Goal: Find contact information: Find contact information

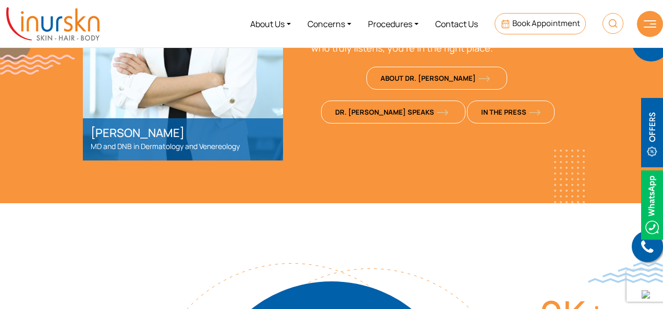
scroll to position [533, 0]
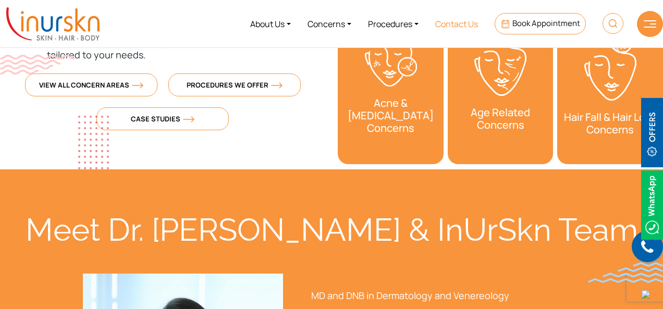
click at [447, 26] on link "Contact Us" at bounding box center [456, 23] width 59 height 39
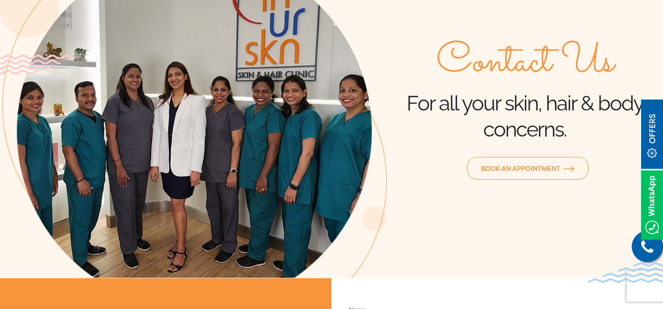
scroll to position [140, 0]
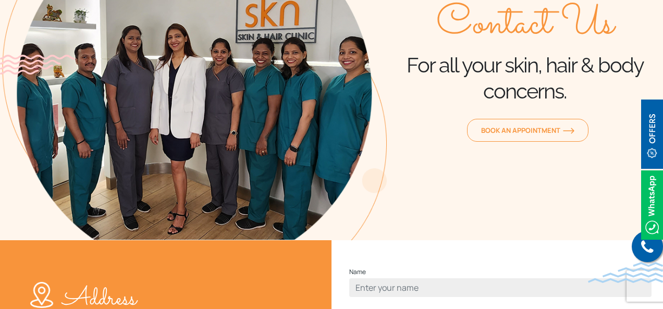
drag, startPoint x: 667, startPoint y: 65, endPoint x: 667, endPoint y: 143, distance: 77.7
click at [663, 143] on html "Enquiry Form Submit Offers & Pricing View All Permanent Laser Hair Reduction – …" at bounding box center [331, 14] width 663 height 309
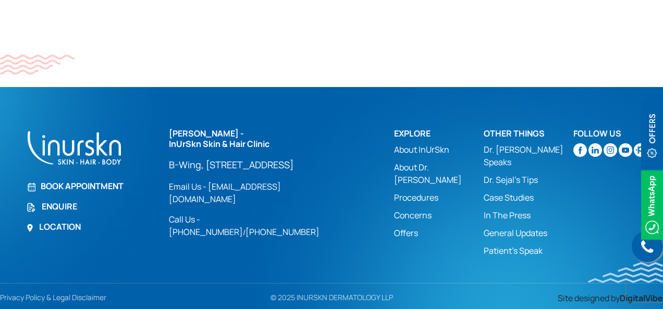
scroll to position [821, 0]
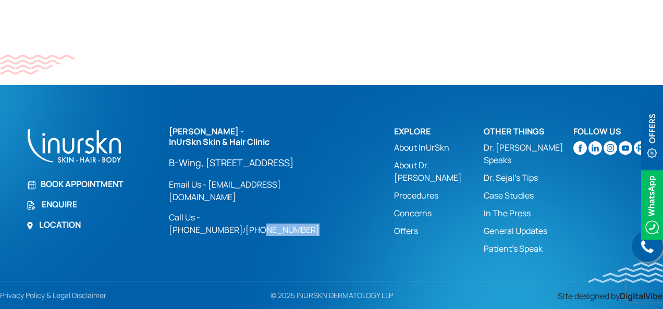
drag, startPoint x: 348, startPoint y: 240, endPoint x: 285, endPoint y: 243, distance: 63.2
click at [285, 236] on div "Dr. Sejal Saheta - InUrSkn Skin & Hair Clinic B-Wing, #705, 7th Floor, Powai Pl…" at bounding box center [275, 181] width 213 height 109
copy link "9326028277"
drag, startPoint x: 268, startPoint y: 238, endPoint x: 215, endPoint y: 235, distance: 52.8
click at [215, 235] on div "Dr. Sejal Saheta - InUrSkn Skin & Hair Clinic B-Wing, #705, 7th Floor, Powai Pl…" at bounding box center [275, 181] width 213 height 109
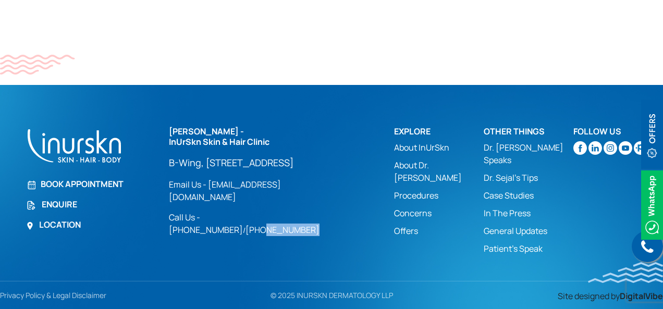
copy div "9819286930 /"
click at [287, 203] on link "Email Us - [EMAIL_ADDRESS][DOMAIN_NAME]" at bounding box center [254, 190] width 171 height 25
drag, startPoint x: 287, startPoint y: 215, endPoint x: 258, endPoint y: 217, distance: 29.8
click at [258, 203] on link "Email Us - [EMAIL_ADDRESS][DOMAIN_NAME]" at bounding box center [254, 190] width 171 height 25
drag, startPoint x: 328, startPoint y: 212, endPoint x: 209, endPoint y: 221, distance: 119.7
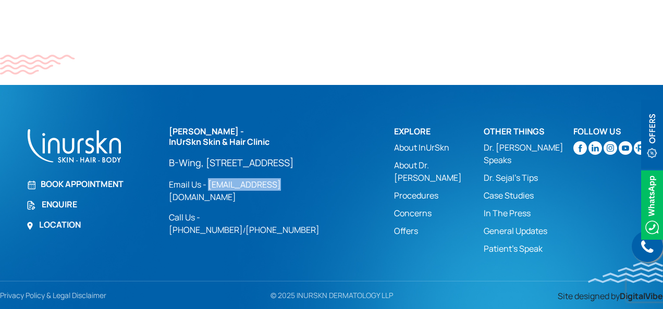
click at [209, 221] on div "Dr. Sejal Saheta - InUrSkn Skin & Hair Clinic B-Wing, #705, 7th Floor, Powai Pl…" at bounding box center [275, 181] width 213 height 109
copy link "help@inurskn.in"
click at [580, 145] on img at bounding box center [580, 148] width 14 height 14
click at [613, 147] on img at bounding box center [611, 148] width 14 height 14
click at [590, 150] on img at bounding box center [596, 148] width 14 height 14
